Goal: Transaction & Acquisition: Purchase product/service

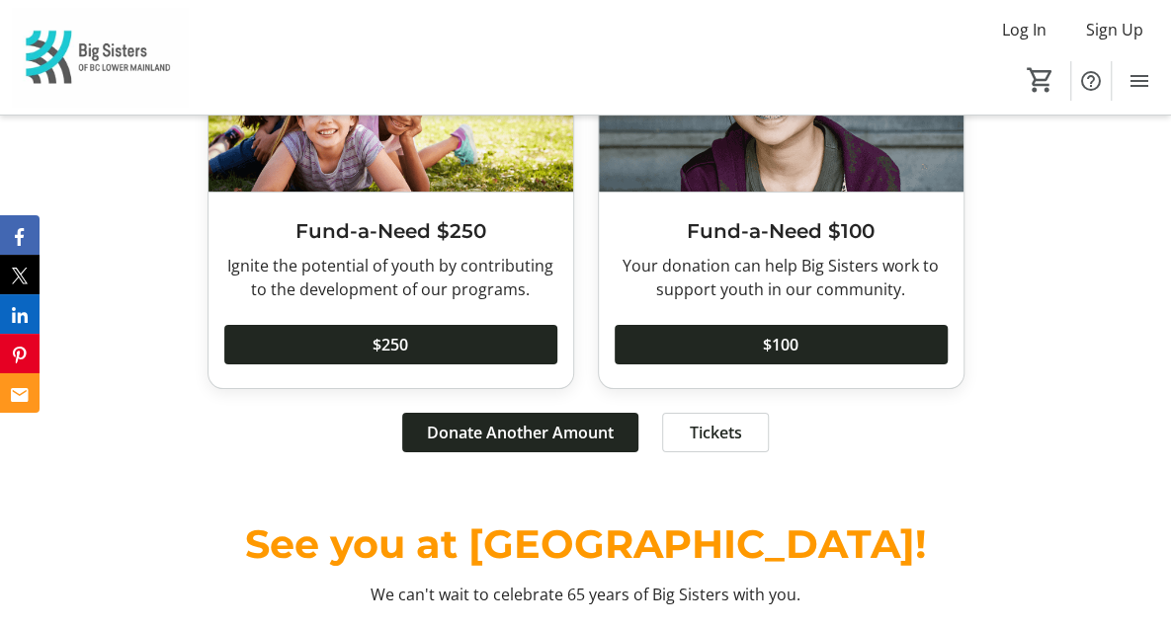
scroll to position [6416, 0]
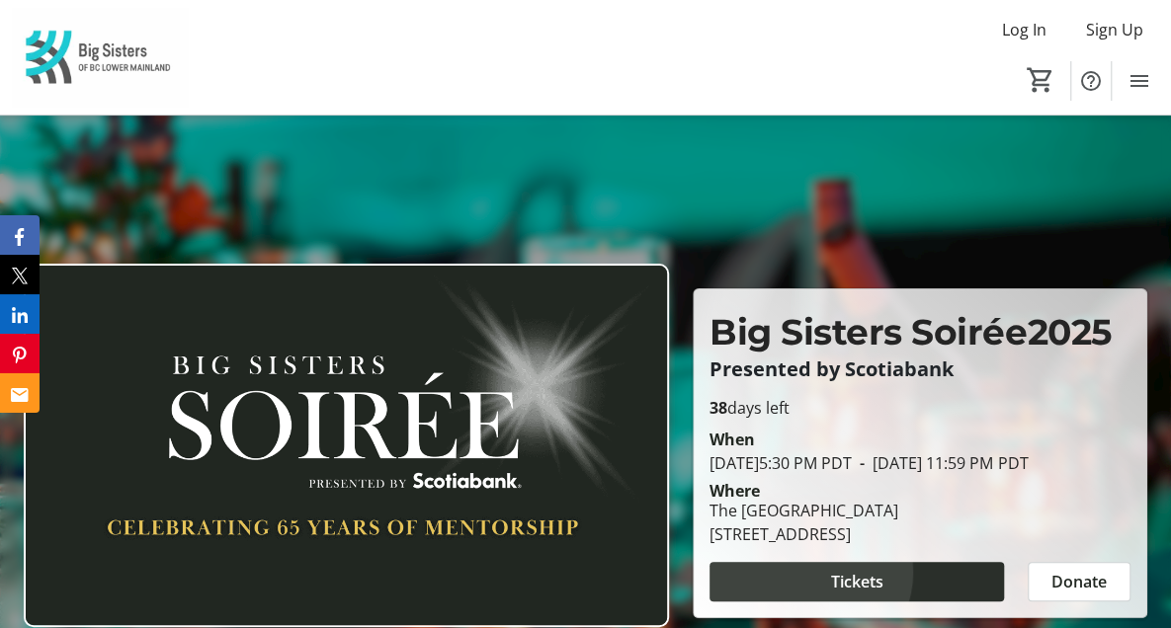
click at [875, 570] on span "Tickets" at bounding box center [857, 582] width 52 height 24
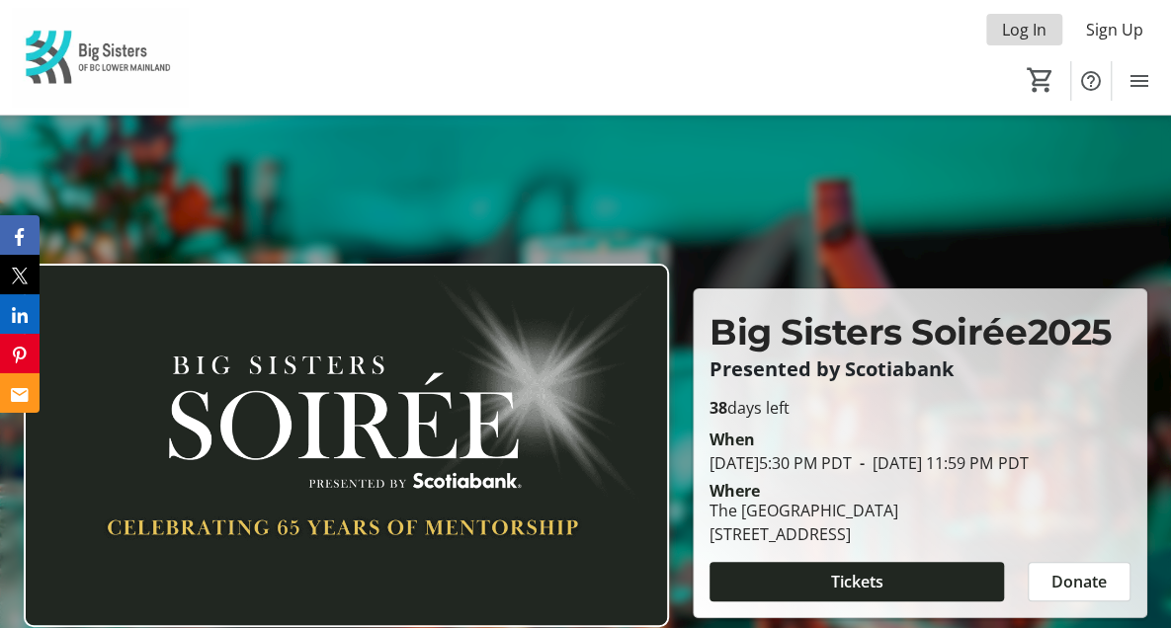
click at [1022, 31] on span "Log In" at bounding box center [1024, 30] width 44 height 24
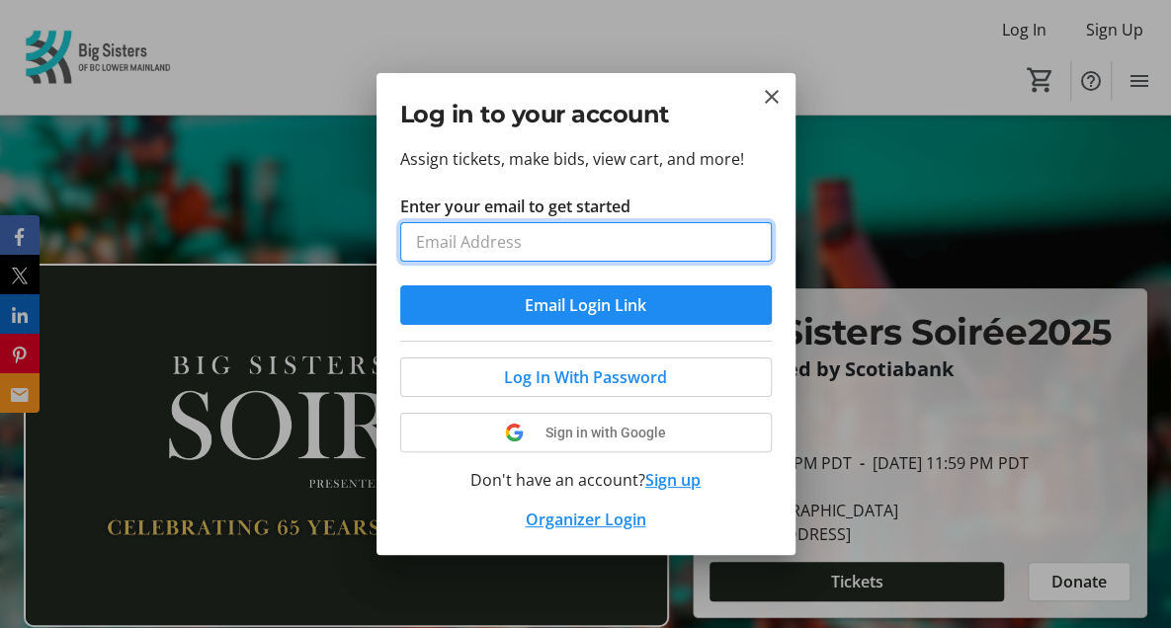
click at [479, 251] on input "Enter your email to get started" at bounding box center [586, 242] width 372 height 40
type input "[PERSON_NAME][EMAIL_ADDRESS][DOMAIN_NAME]"
click at [400, 286] on button "Email Login Link" at bounding box center [586, 306] width 372 height 40
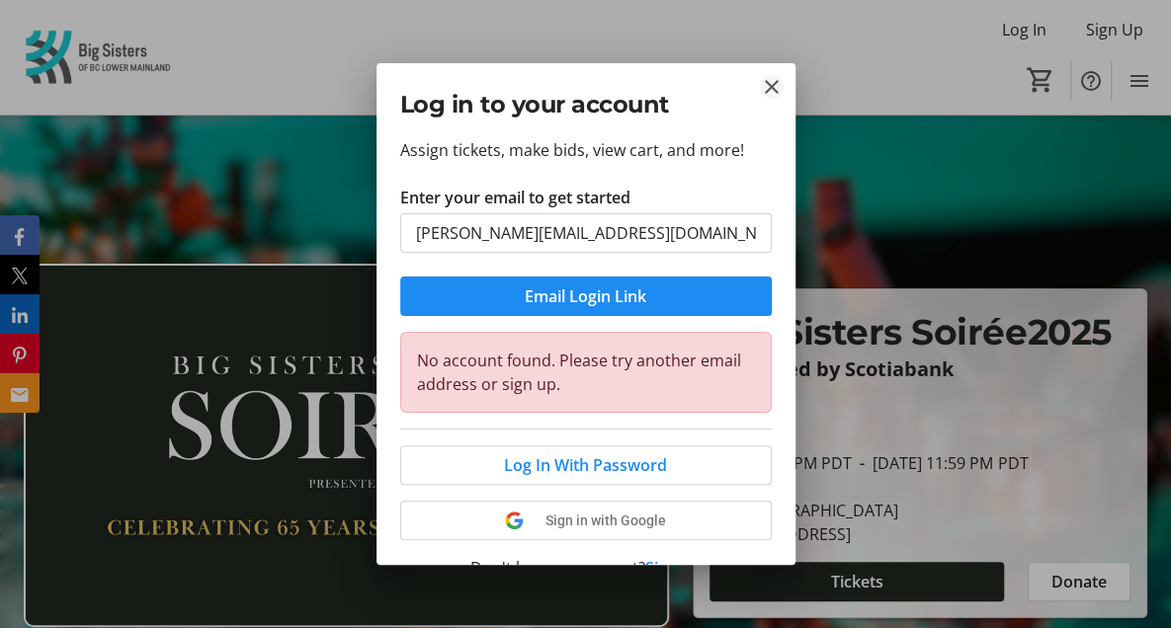
click at [769, 80] on mat-icon "Close" at bounding box center [772, 87] width 24 height 24
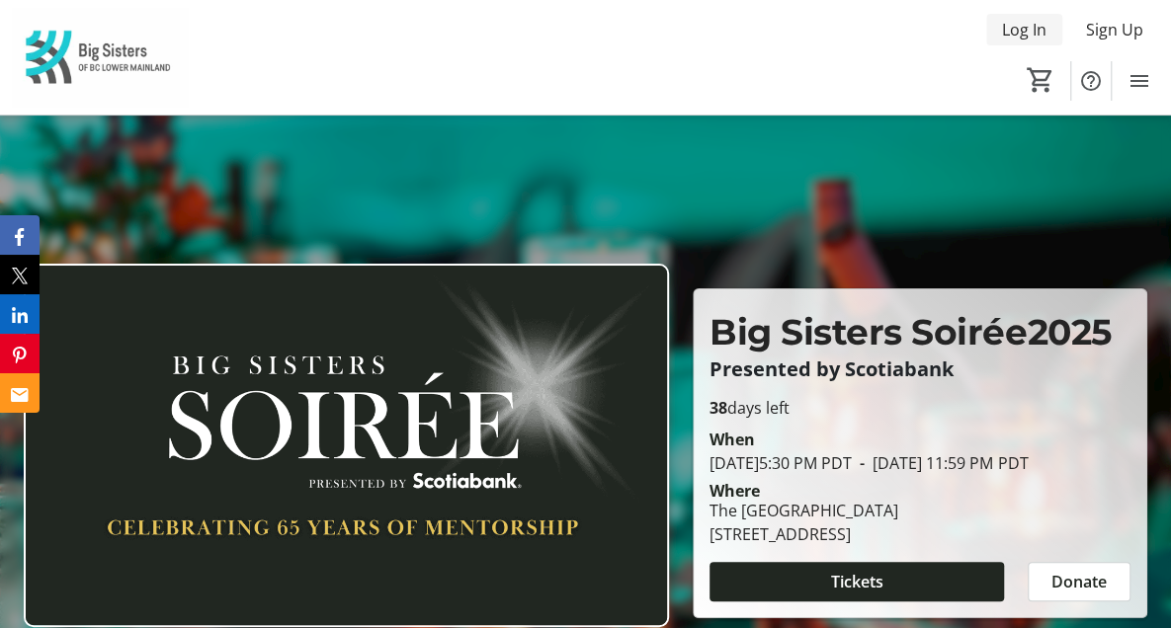
click at [1027, 32] on span "Log In" at bounding box center [1024, 30] width 44 height 24
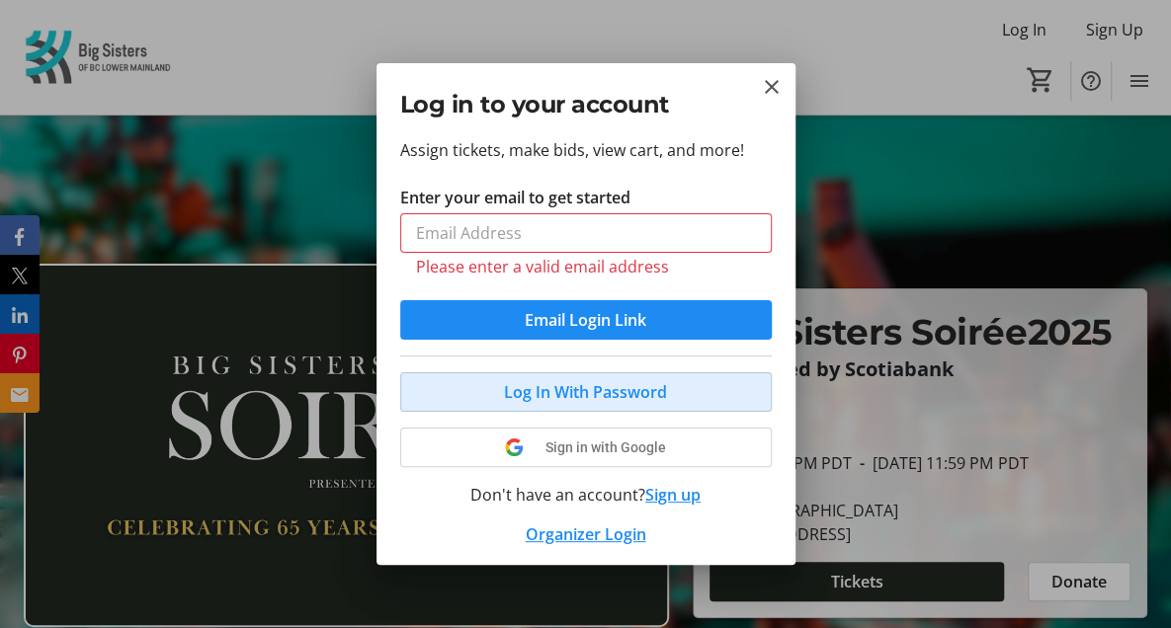
click at [595, 373] on button "Log In With Password" at bounding box center [586, 393] width 372 height 40
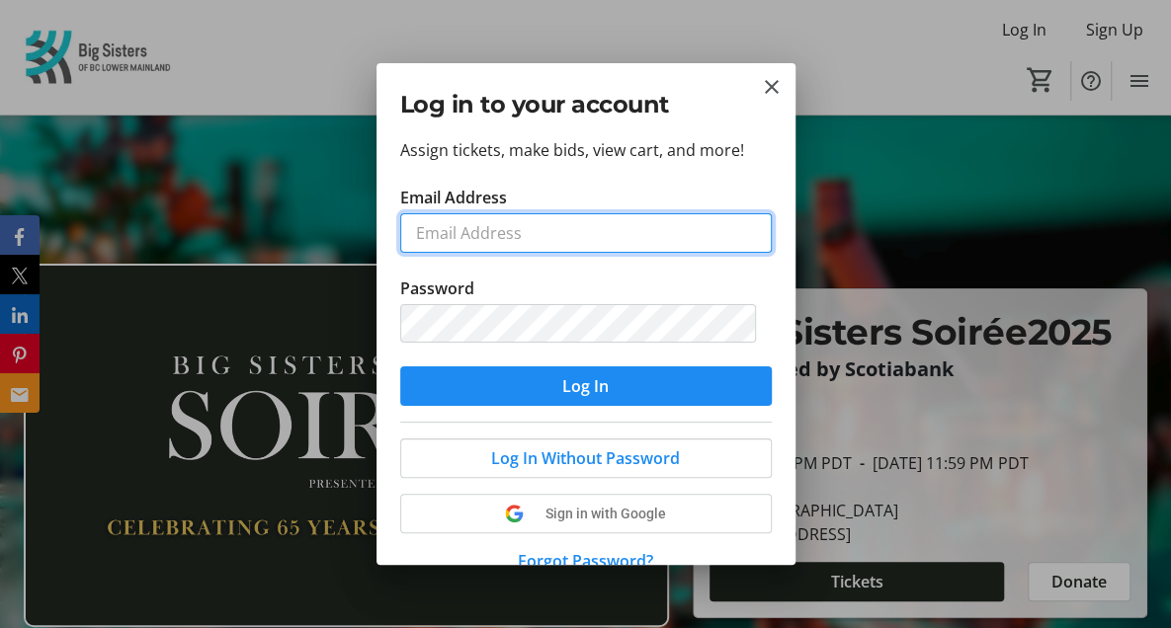
click at [479, 234] on input "Email Address" at bounding box center [586, 233] width 372 height 40
type input "[PERSON_NAME][EMAIL_ADDRESS][DOMAIN_NAME]"
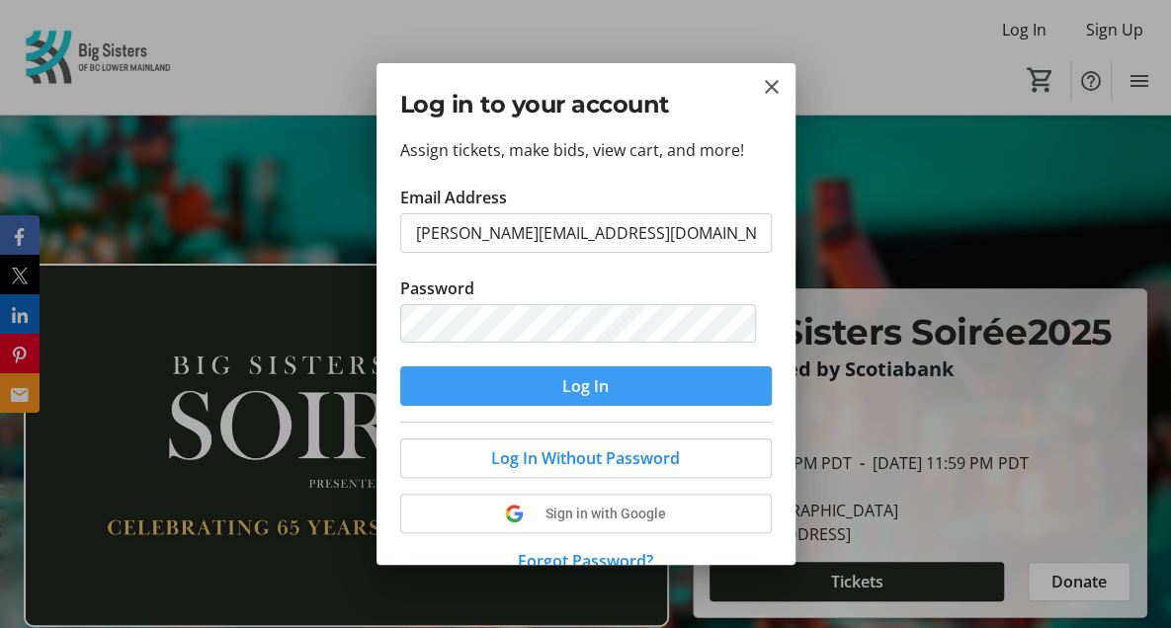
click at [587, 391] on span "Log In" at bounding box center [585, 386] width 46 height 24
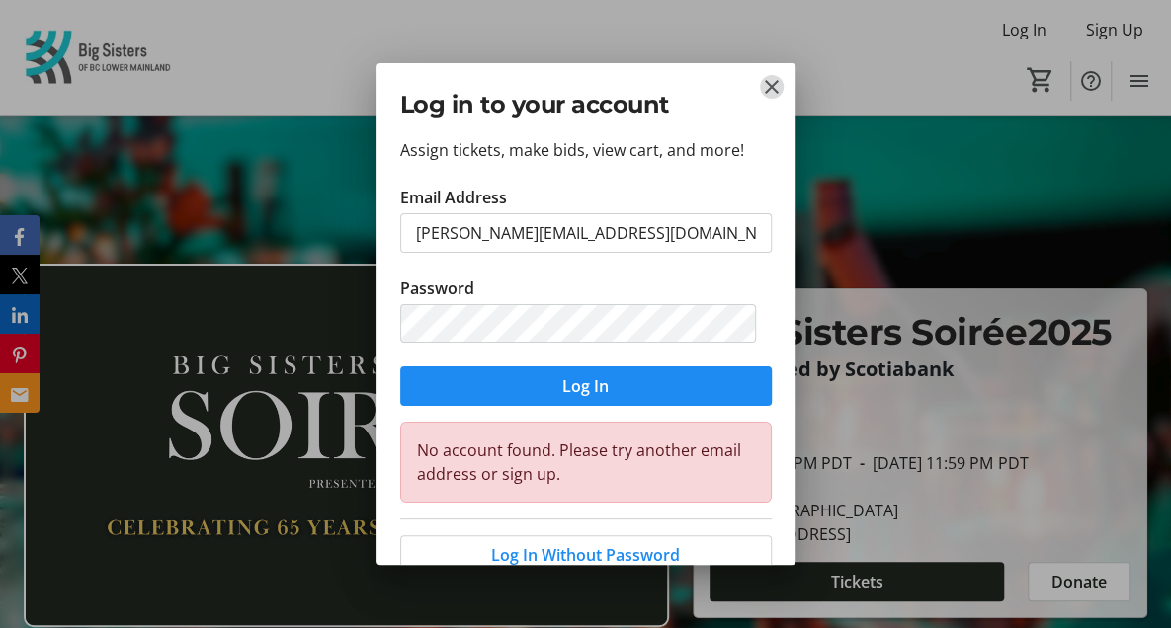
click at [778, 84] on mat-icon "Close" at bounding box center [772, 87] width 24 height 24
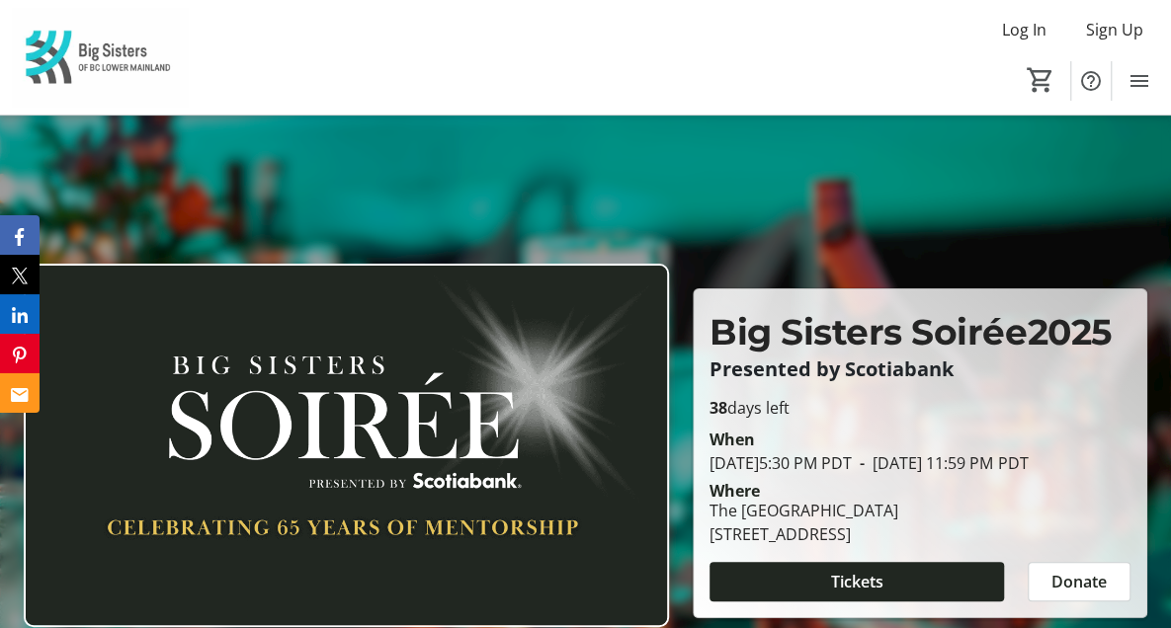
click at [0, 0] on span "Tickets" at bounding box center [0, 0] width 0 height 0
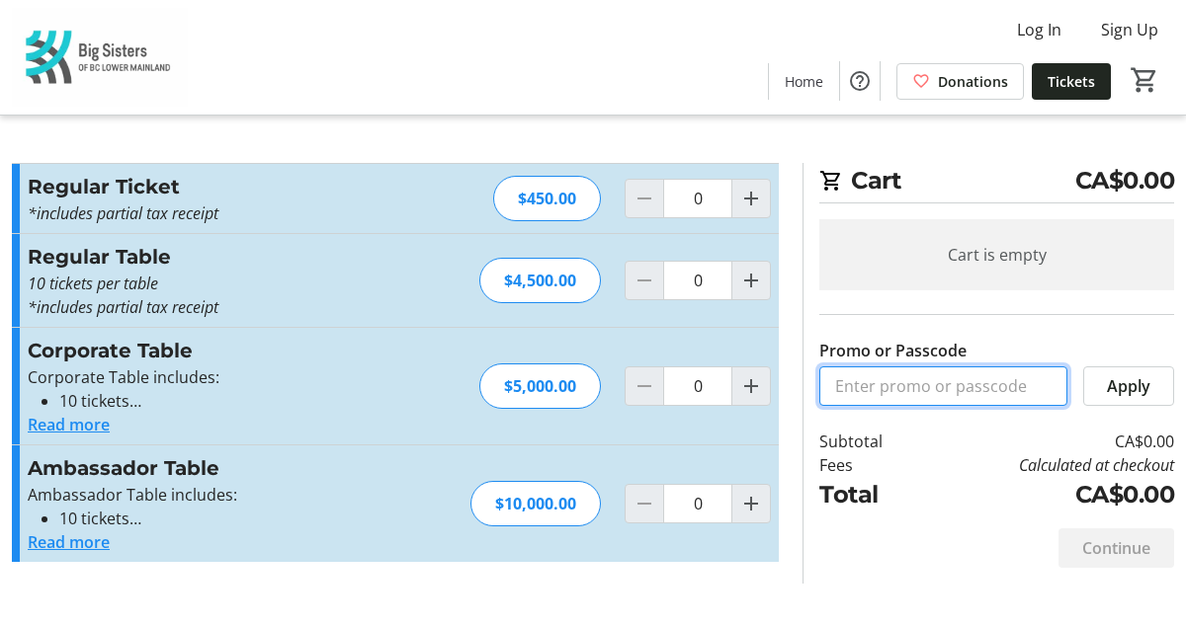
click at [884, 379] on input "Promo or Passcode" at bounding box center [943, 387] width 248 height 40
paste input "Soiree_PAS_Tickets"
type input "Soiree_PAS_Tickets"
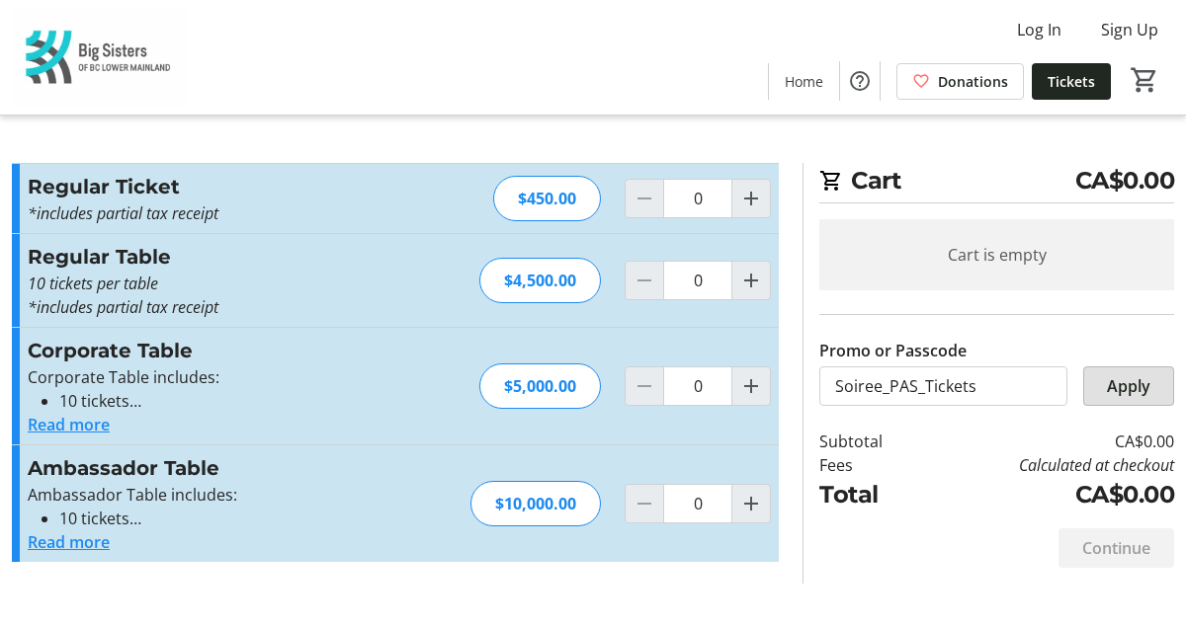
click at [1130, 391] on span "Apply" at bounding box center [1128, 386] width 43 height 24
click at [1123, 376] on span "Apply" at bounding box center [1128, 386] width 43 height 24
click at [62, 535] on button "Read more" at bounding box center [69, 543] width 82 height 24
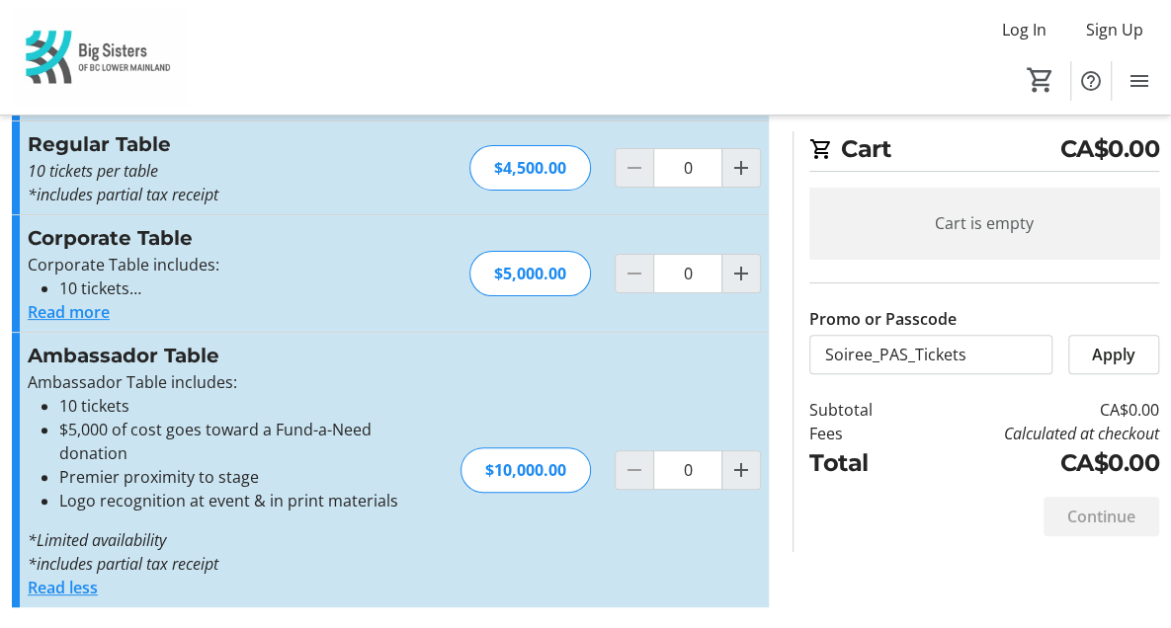
scroll to position [115, 0]
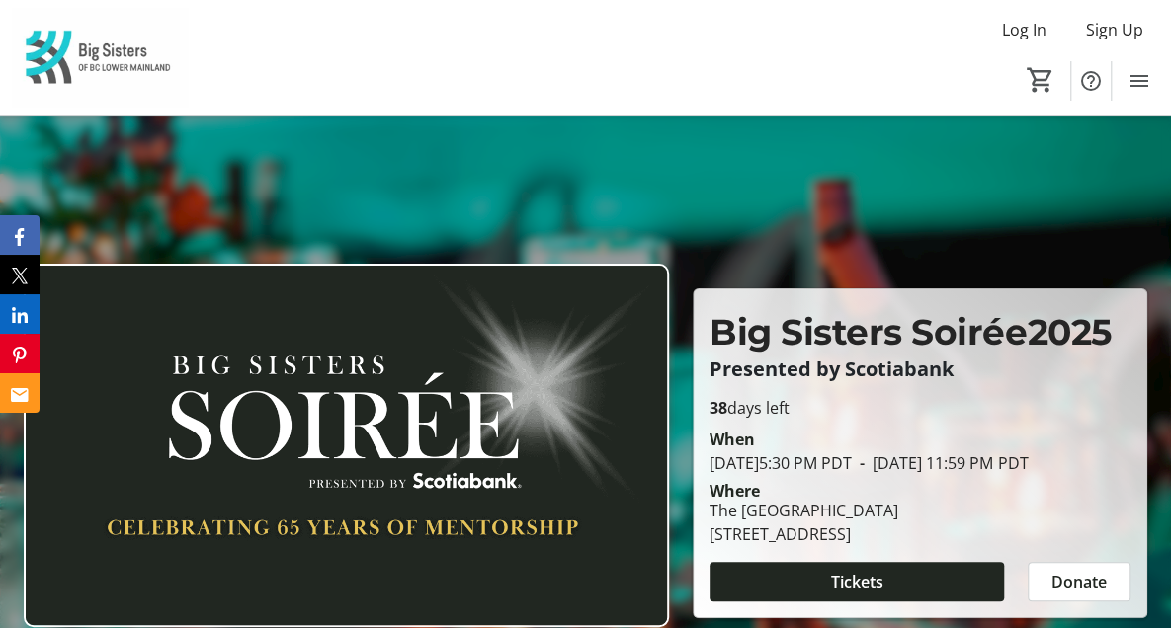
click at [0, 0] on span "Tickets" at bounding box center [0, 0] width 0 height 0
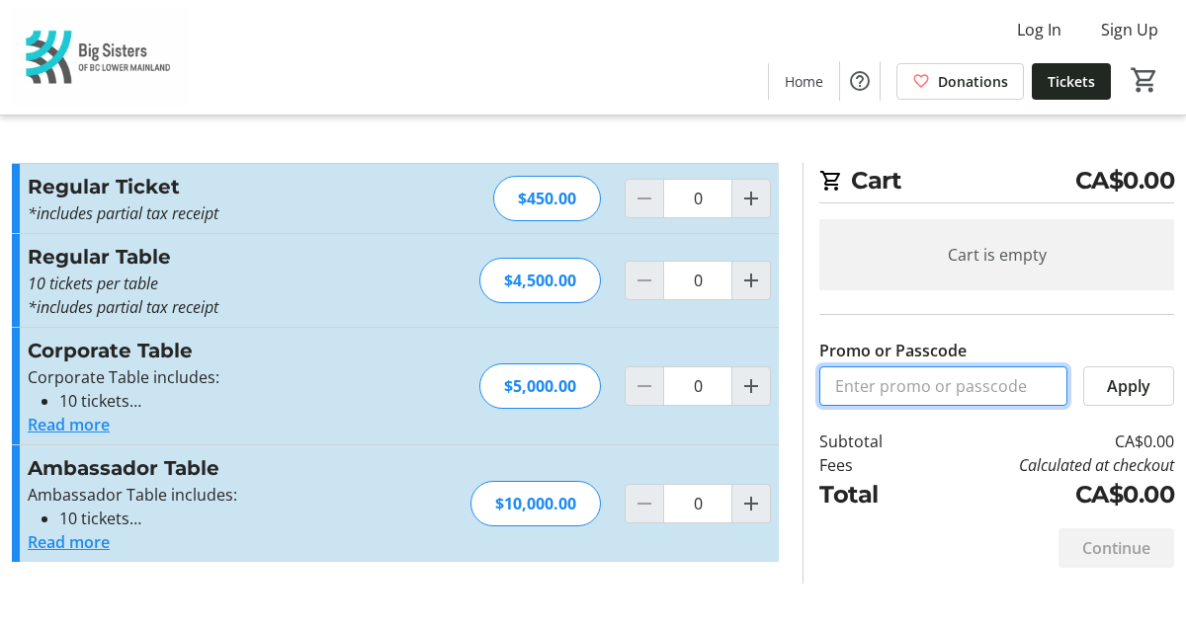
click at [872, 373] on input "Promo or Passcode" at bounding box center [943, 387] width 248 height 40
paste input "Soiree_PAS_Tickets"
type input "Soiree_PAS_Tickets"
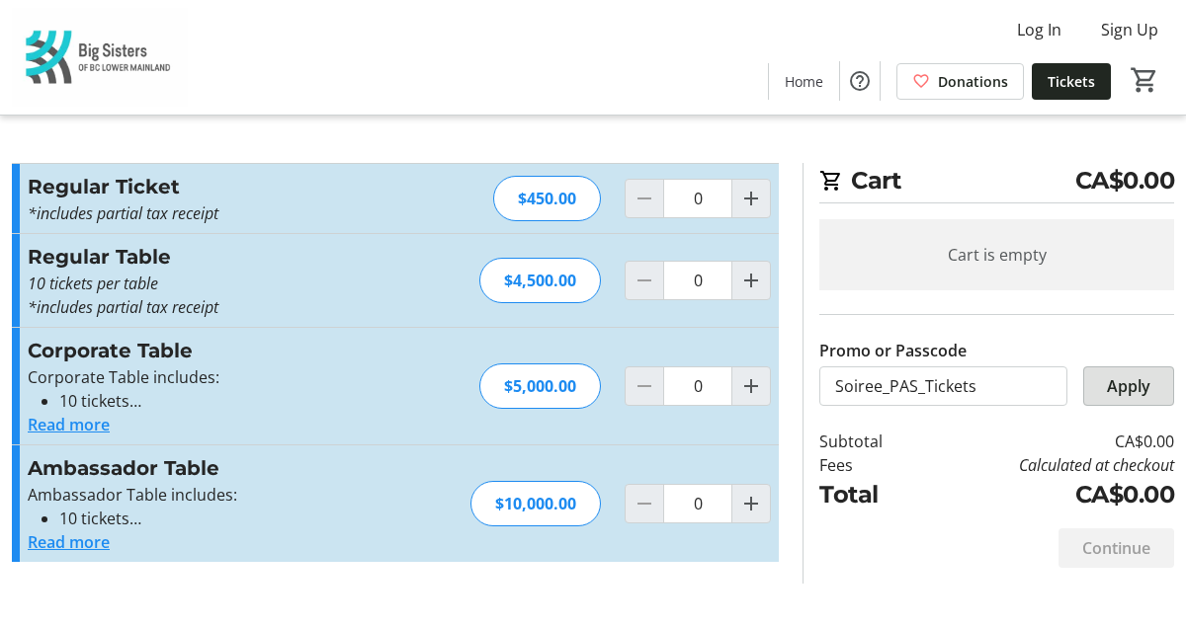
click at [1130, 374] on span "Apply" at bounding box center [1128, 386] width 43 height 24
click at [1115, 376] on span "Apply" at bounding box center [1128, 386] width 43 height 24
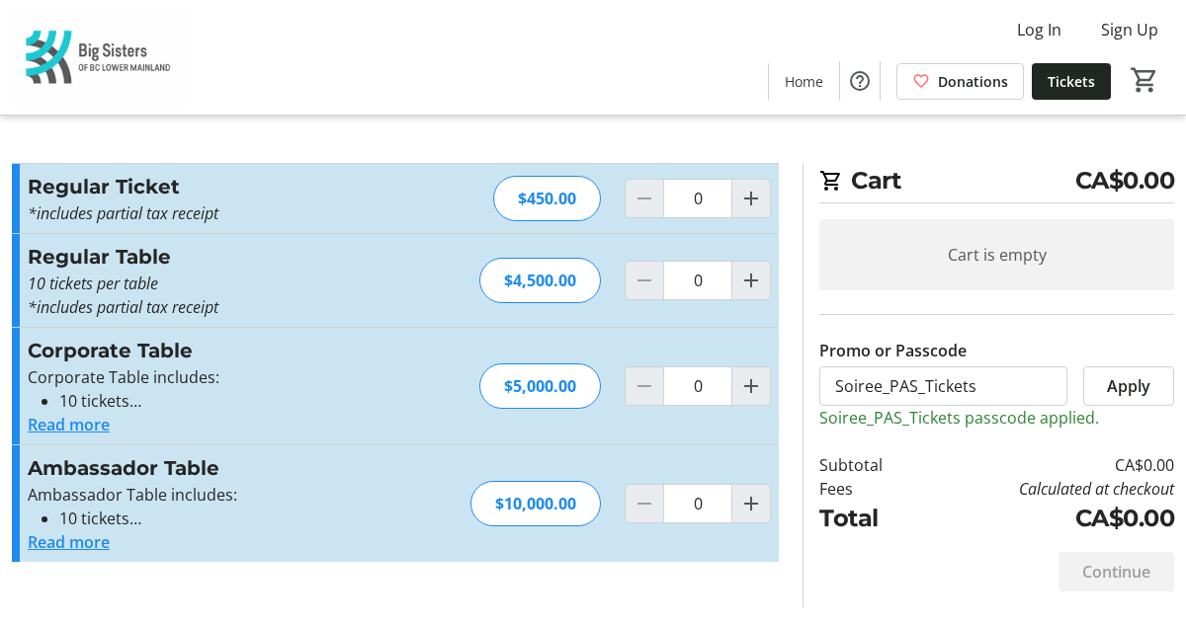
click at [903, 422] on p "Soiree_PAS_Tickets passcode applied." at bounding box center [996, 418] width 355 height 24
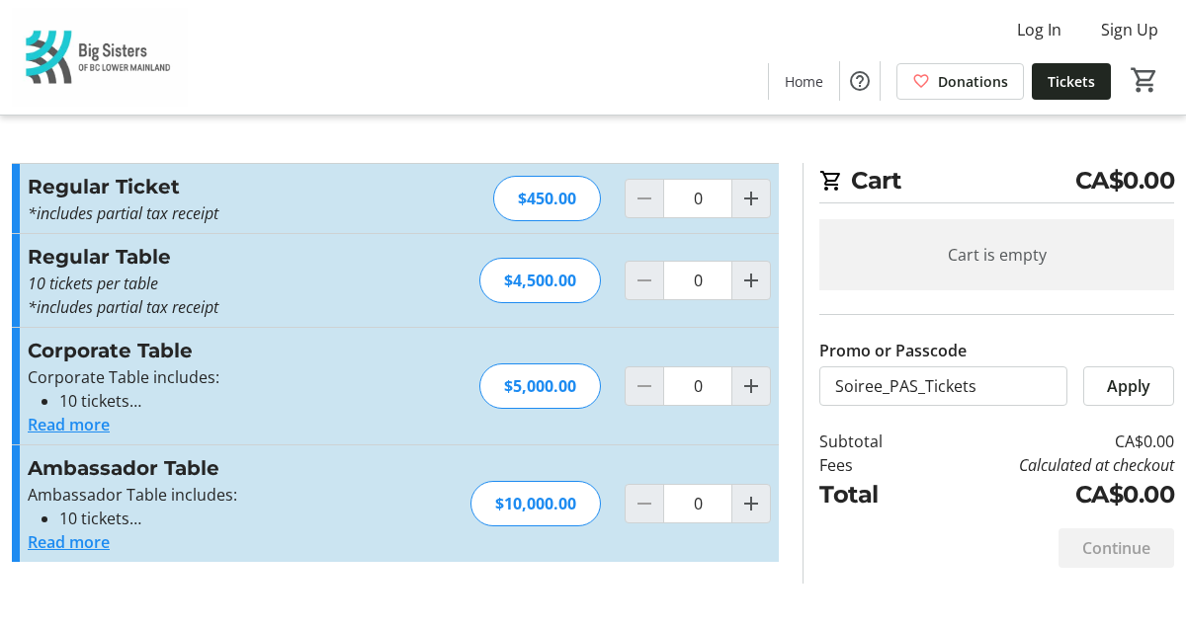
click at [865, 556] on div "Continue" at bounding box center [996, 548] width 355 height 71
